Goal: Navigation & Orientation: Find specific page/section

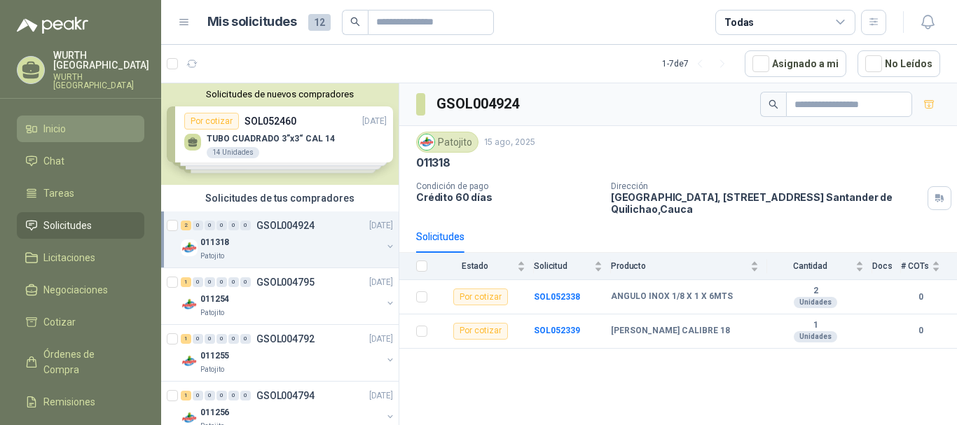
click at [59, 121] on span "Inicio" at bounding box center [54, 128] width 22 height 15
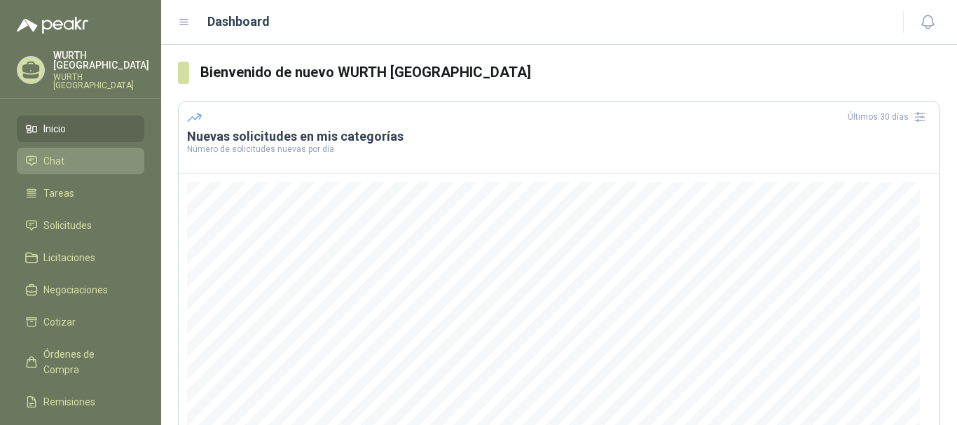
click at [75, 148] on link "Chat" at bounding box center [81, 161] width 128 height 27
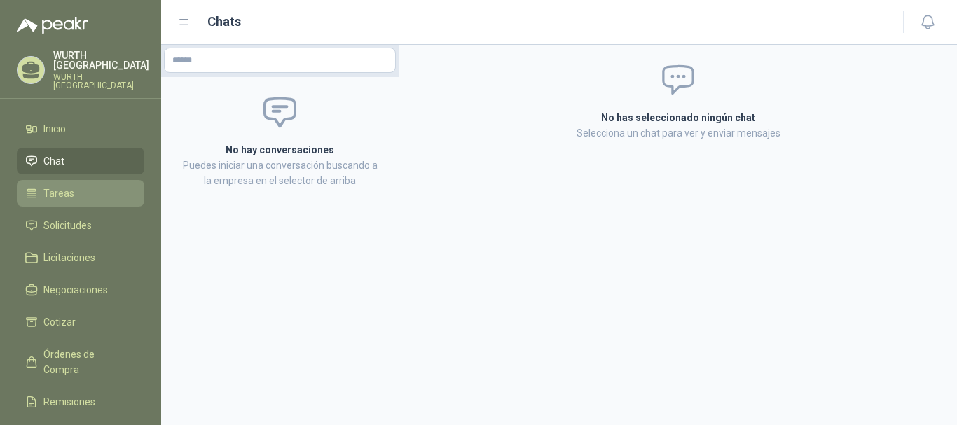
click at [94, 191] on link "Tareas" at bounding box center [81, 193] width 128 height 27
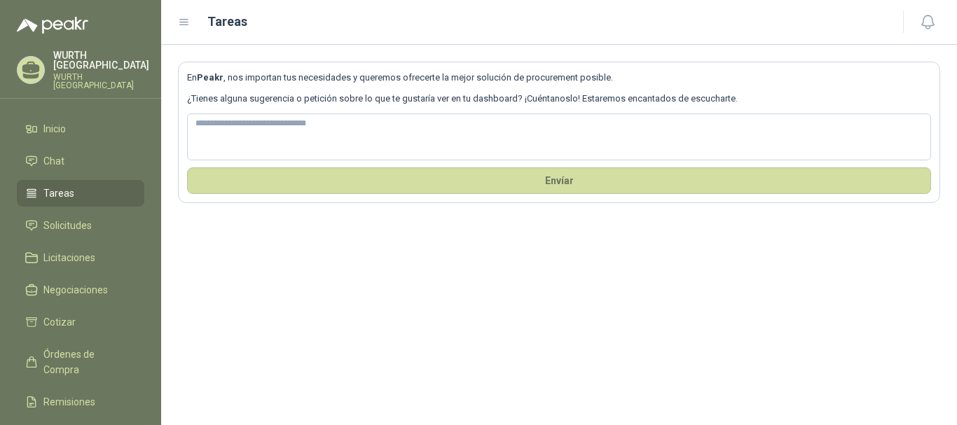
click at [72, 198] on ul "Inicio Chat Tareas Solicitudes Licitaciones Negociaciones Cotizar Órdenes de Co…" at bounding box center [80, 301] width 161 height 370
click at [75, 218] on span "Solicitudes" at bounding box center [67, 225] width 48 height 15
